Goal: Information Seeking & Learning: Learn about a topic

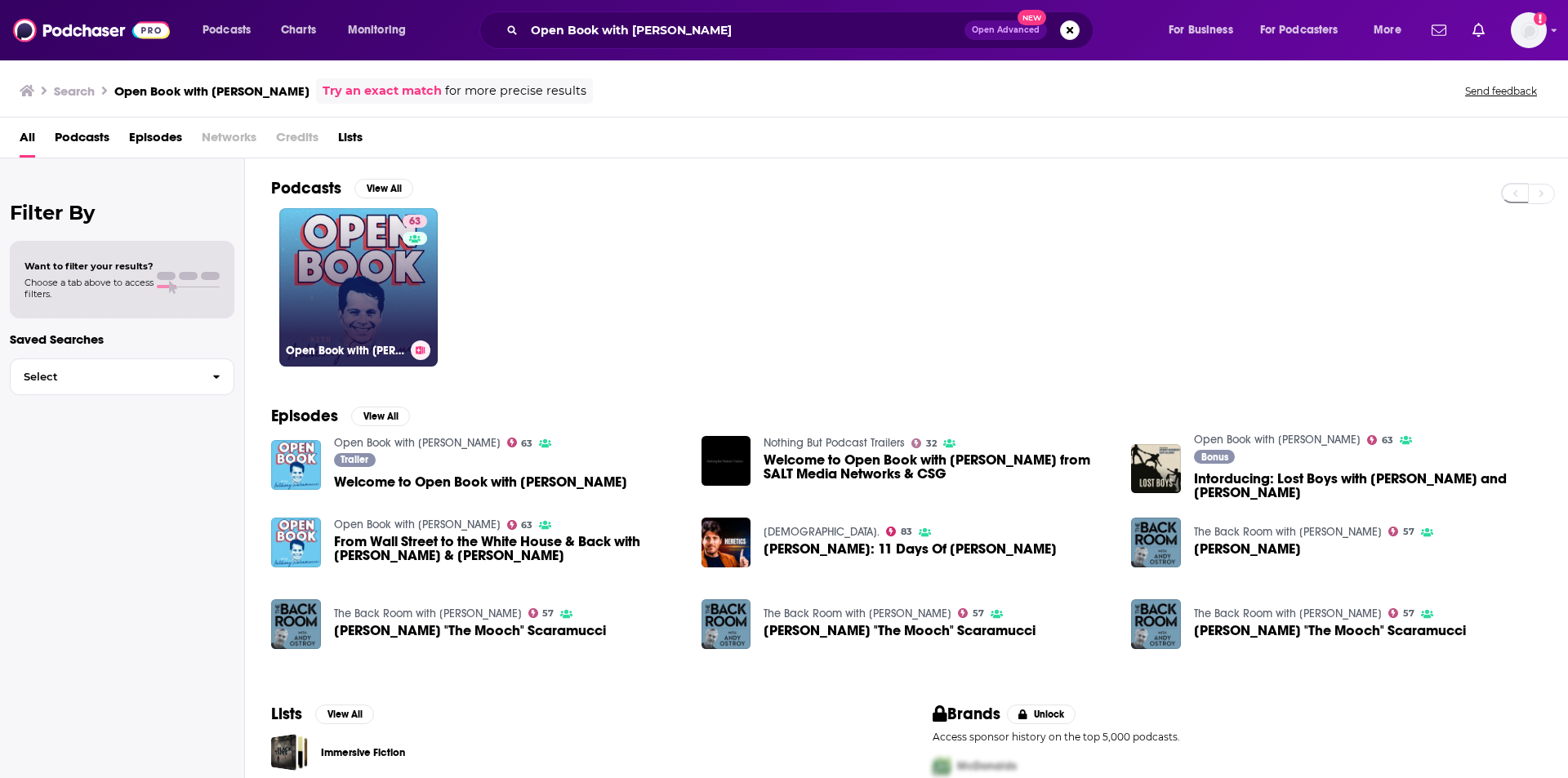
click at [338, 286] on link "63 Open Book with [PERSON_NAME]" at bounding box center [359, 287] width 159 height 158
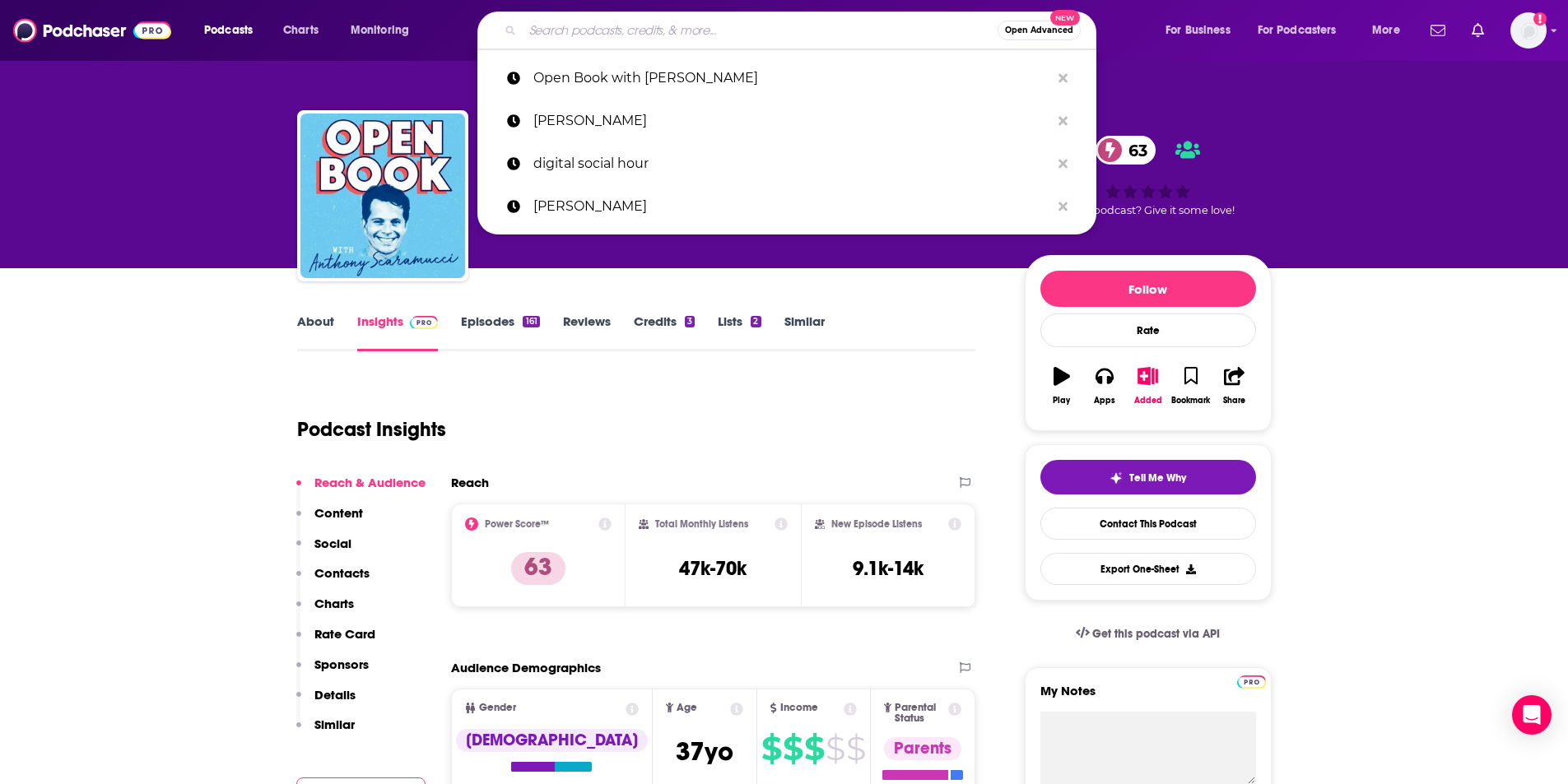
click at [564, 32] on input "Search podcasts, credits, & more..." at bounding box center [759, 30] width 475 height 26
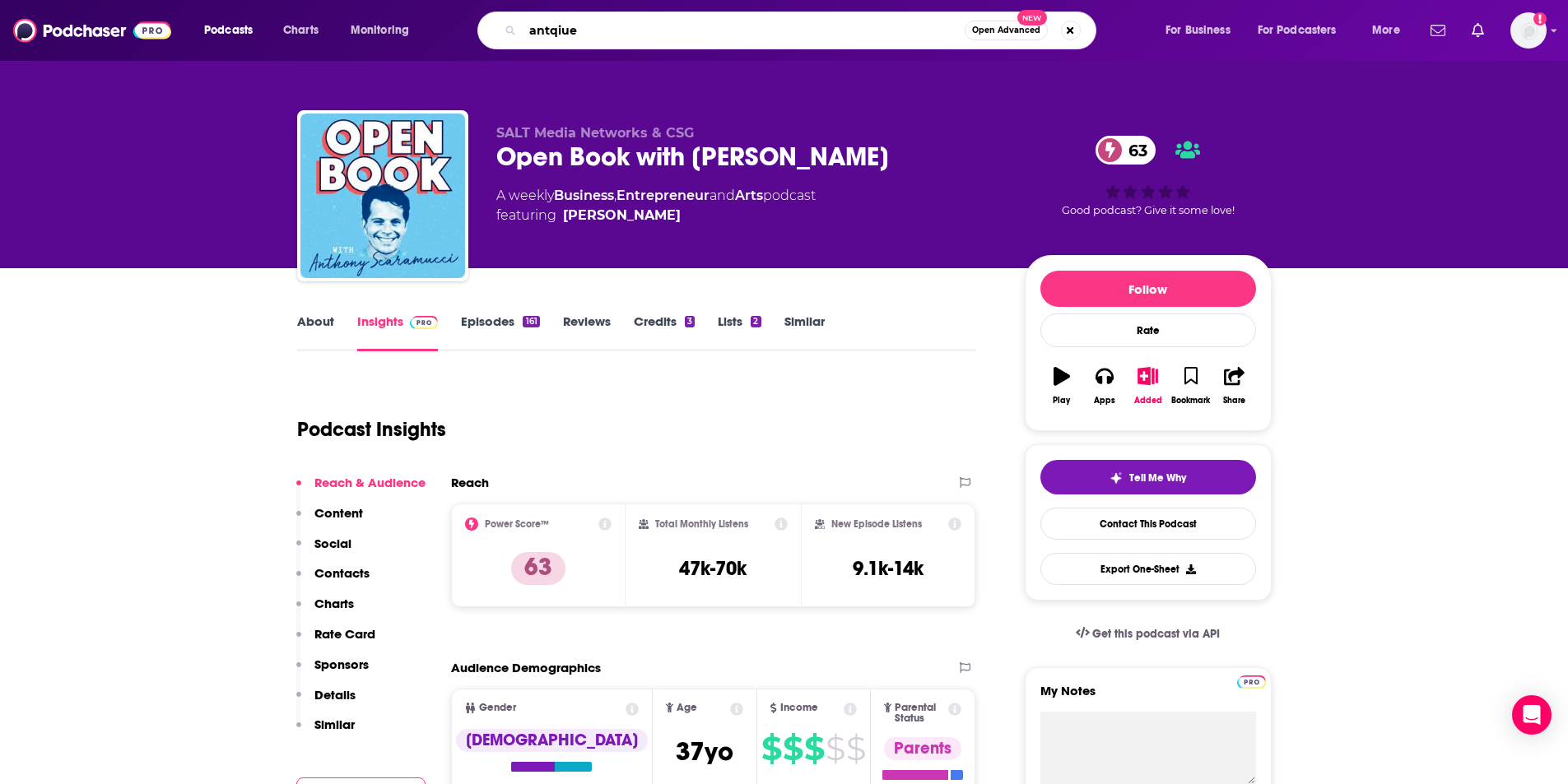
type input "antqiues"
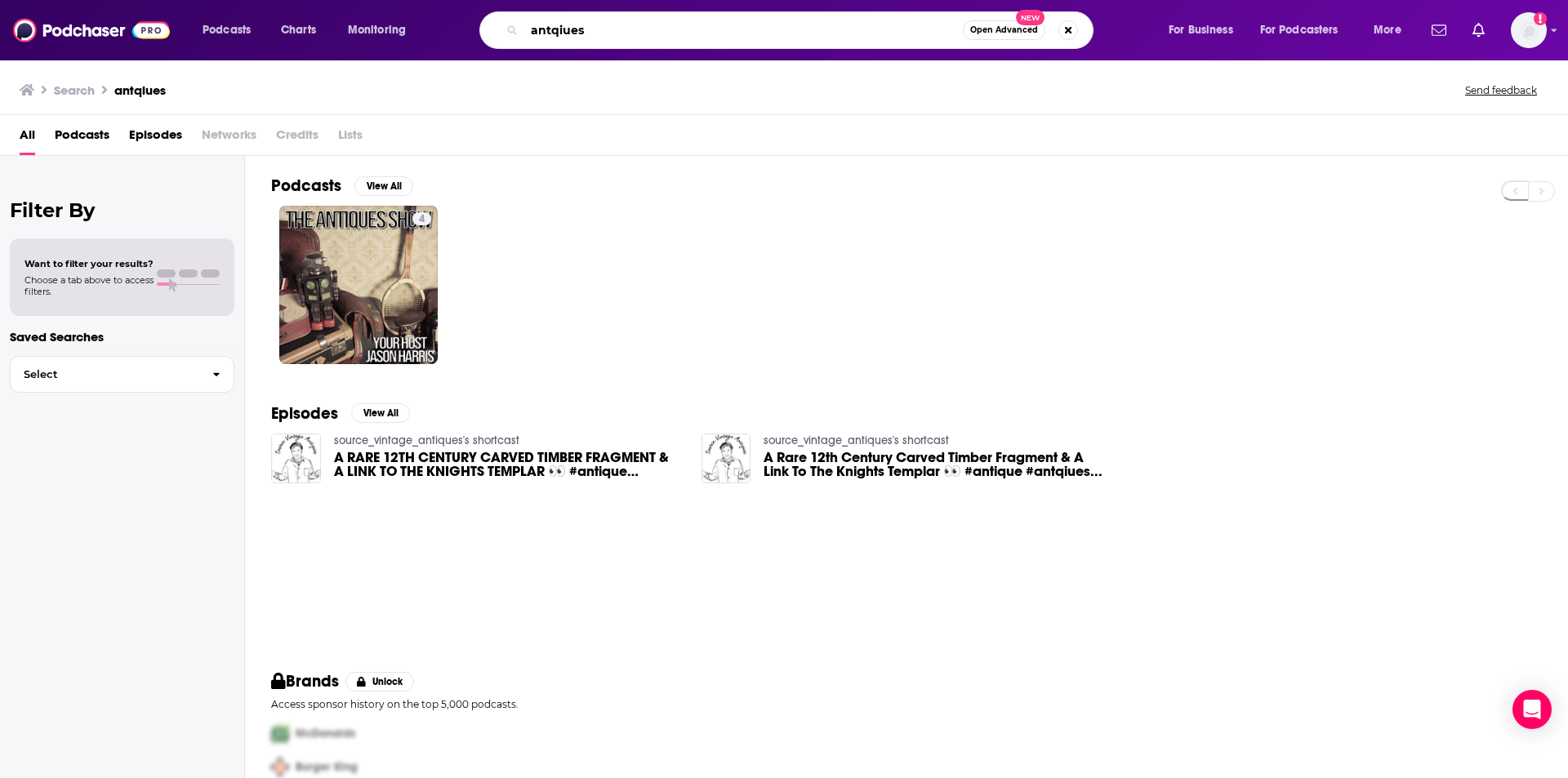
drag, startPoint x: 659, startPoint y: 38, endPoint x: 486, endPoint y: 43, distance: 173.1
click at [486, 43] on div "antqiues Open Advanced New" at bounding box center [786, 30] width 614 height 38
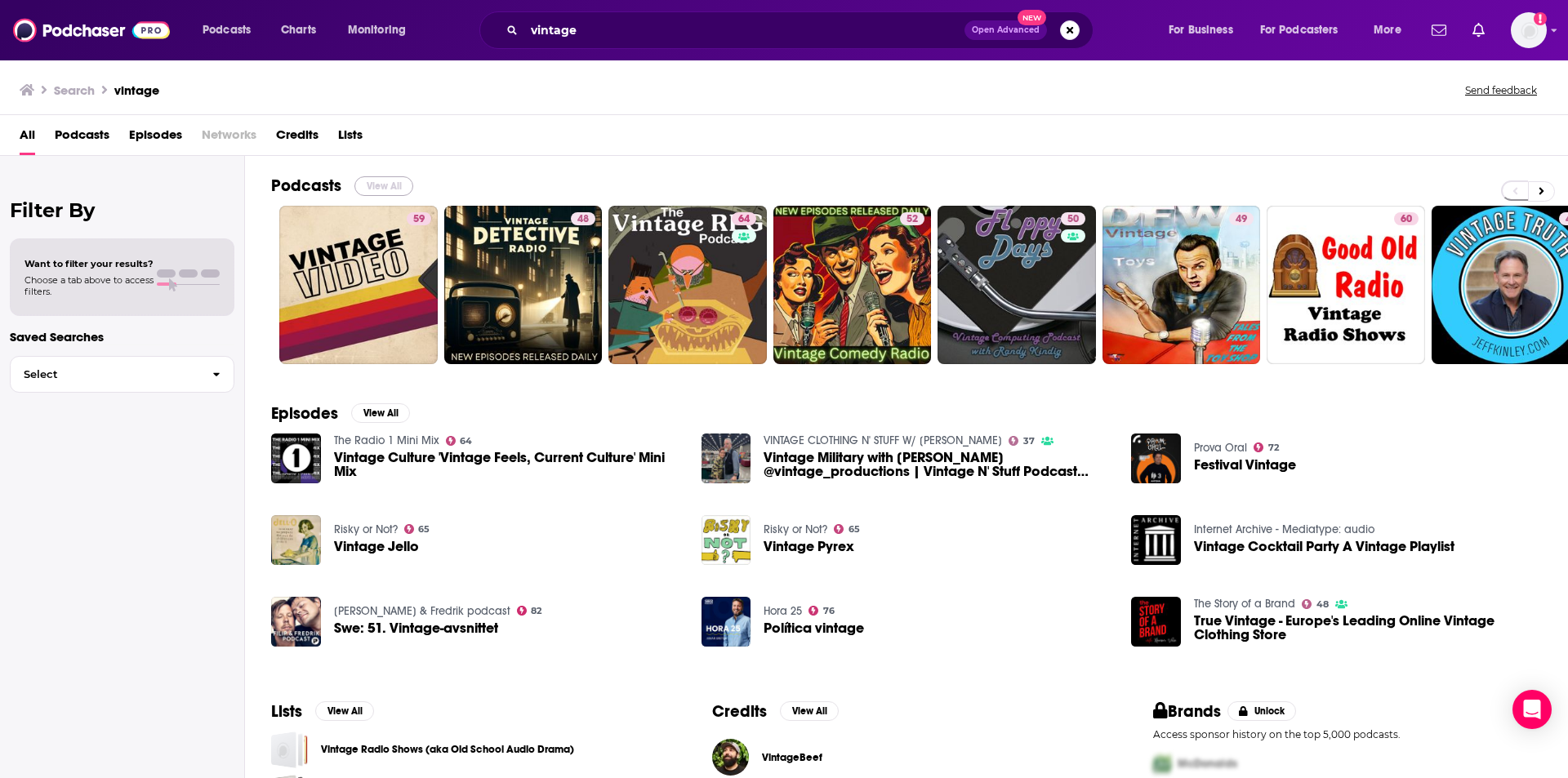
click at [387, 187] on button "View All" at bounding box center [384, 186] width 59 height 19
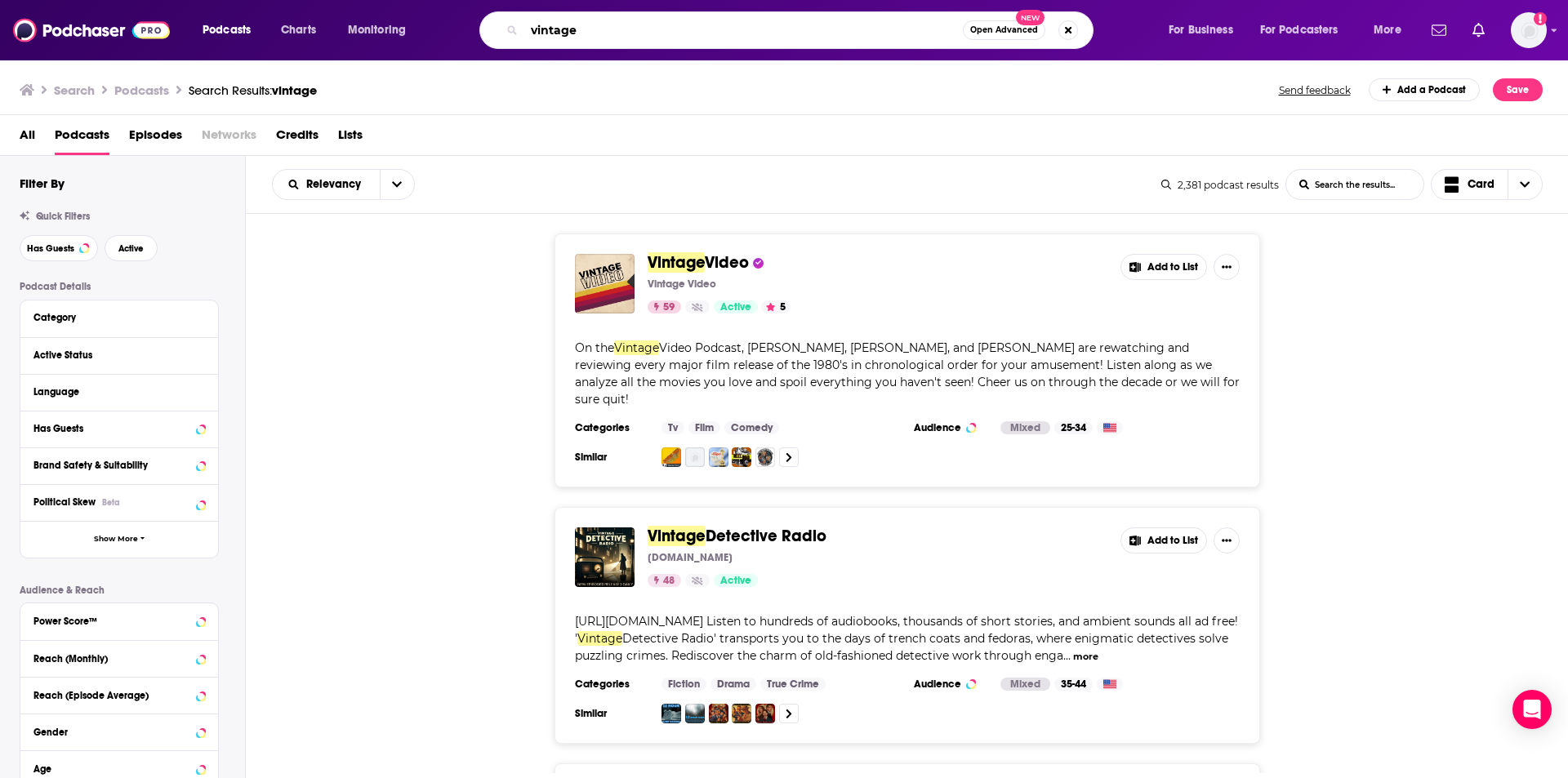
drag, startPoint x: 621, startPoint y: 22, endPoint x: 484, endPoint y: 26, distance: 137.1
click at [484, 26] on div "vintage Open Advanced New" at bounding box center [786, 30] width 614 height 38
type input "antiques"
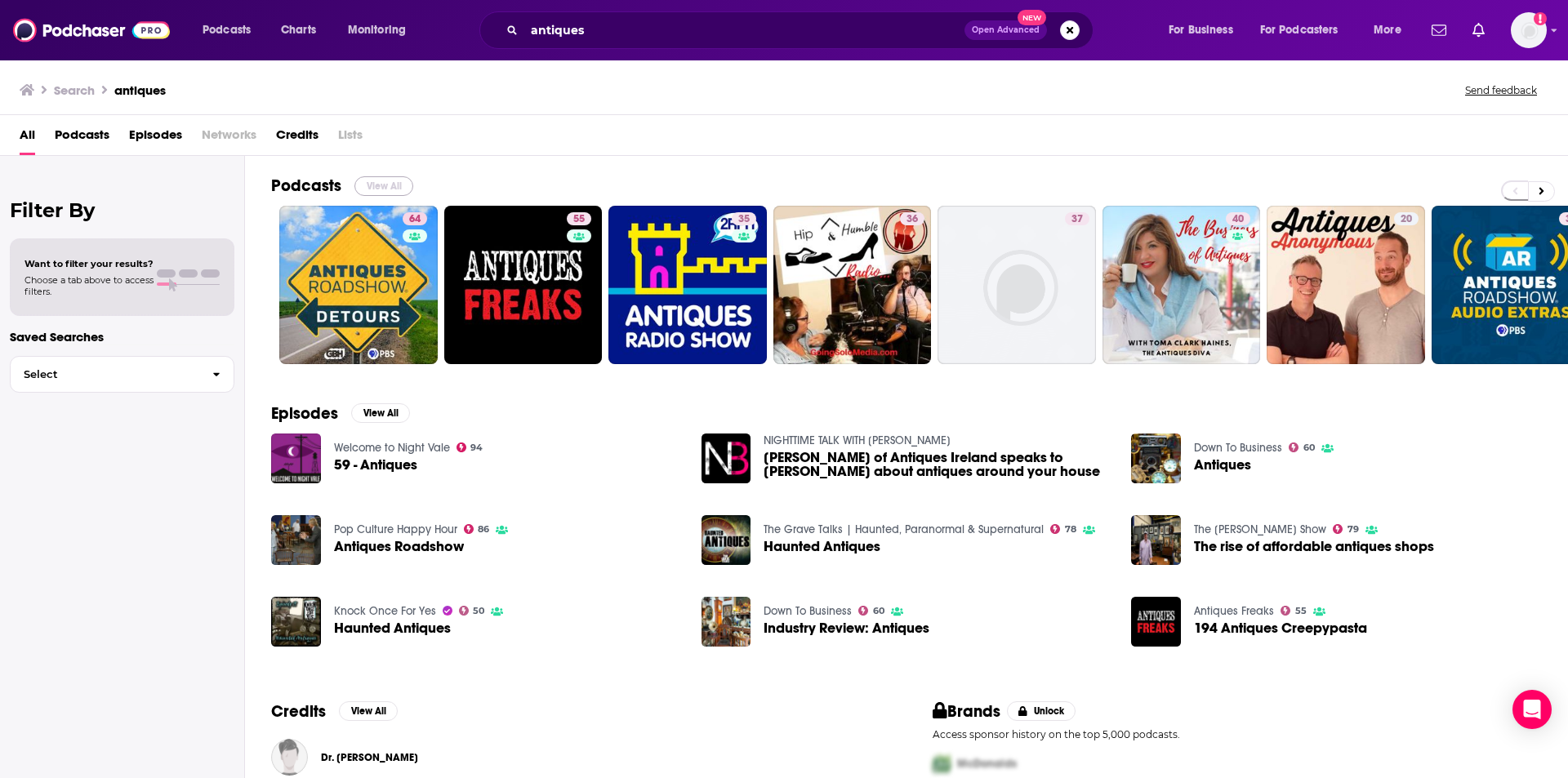
click at [376, 187] on button "View All" at bounding box center [384, 186] width 59 height 19
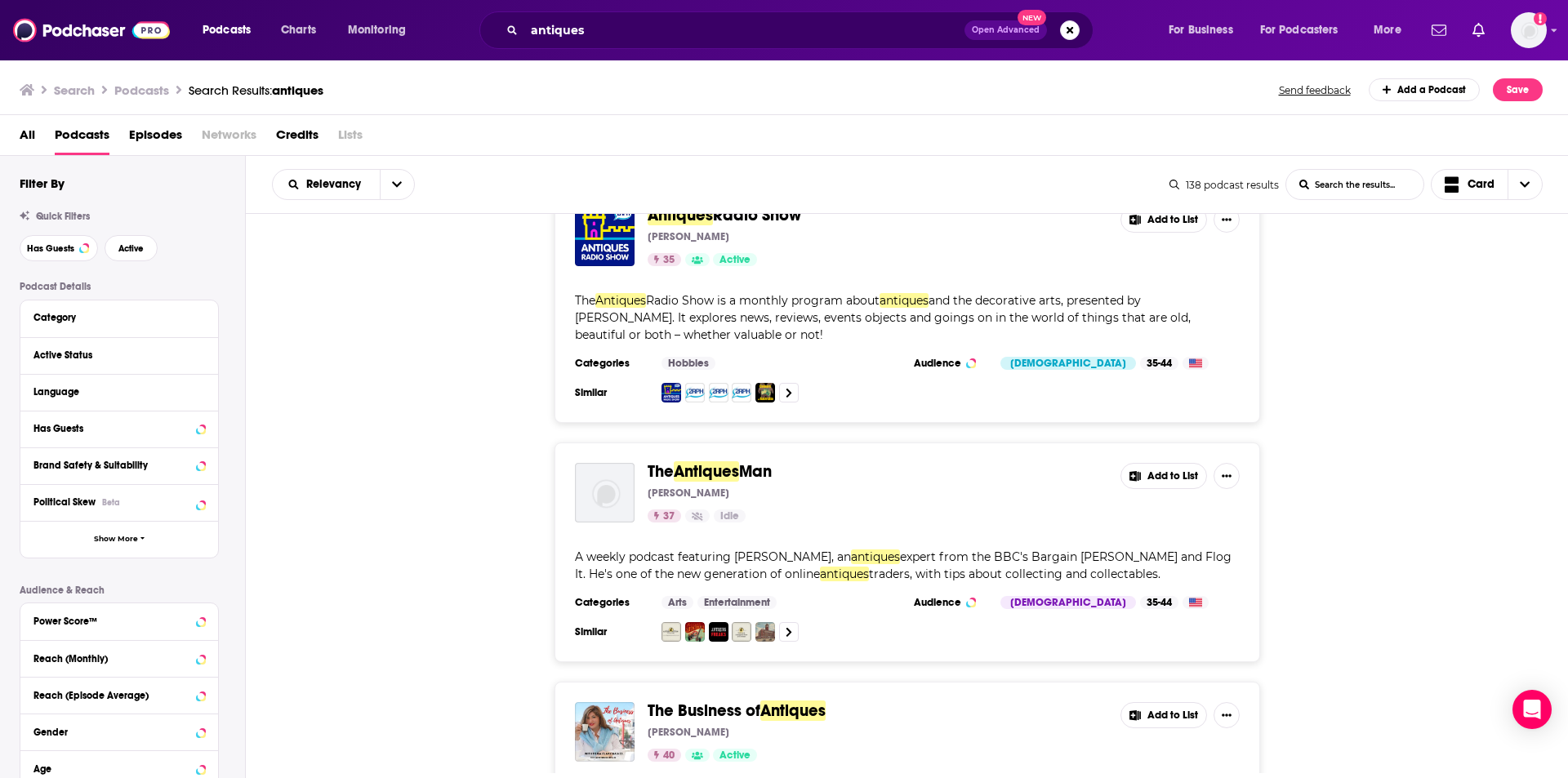
scroll to position [980, 0]
